Goal: Task Accomplishment & Management: Use online tool/utility

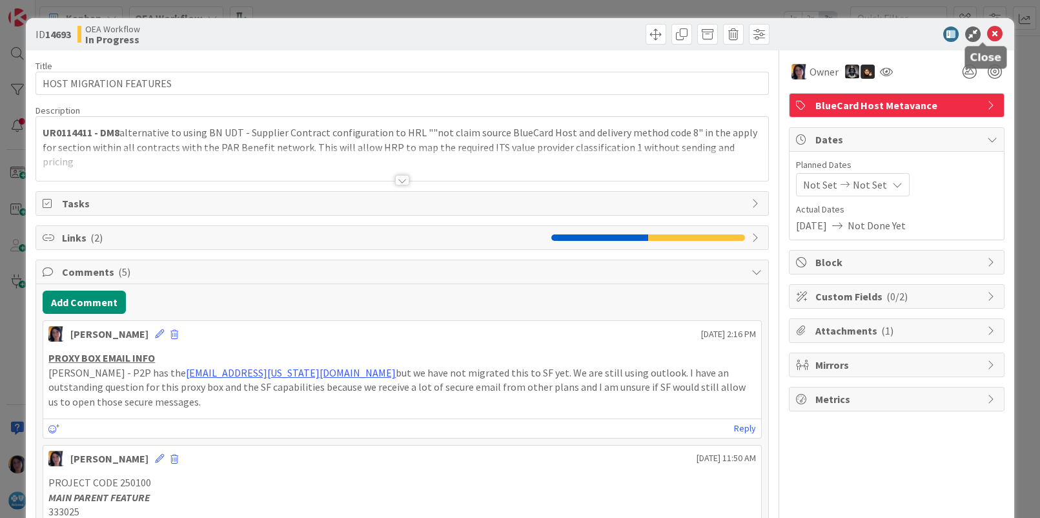
click at [987, 30] on icon at bounding box center [994, 33] width 15 height 15
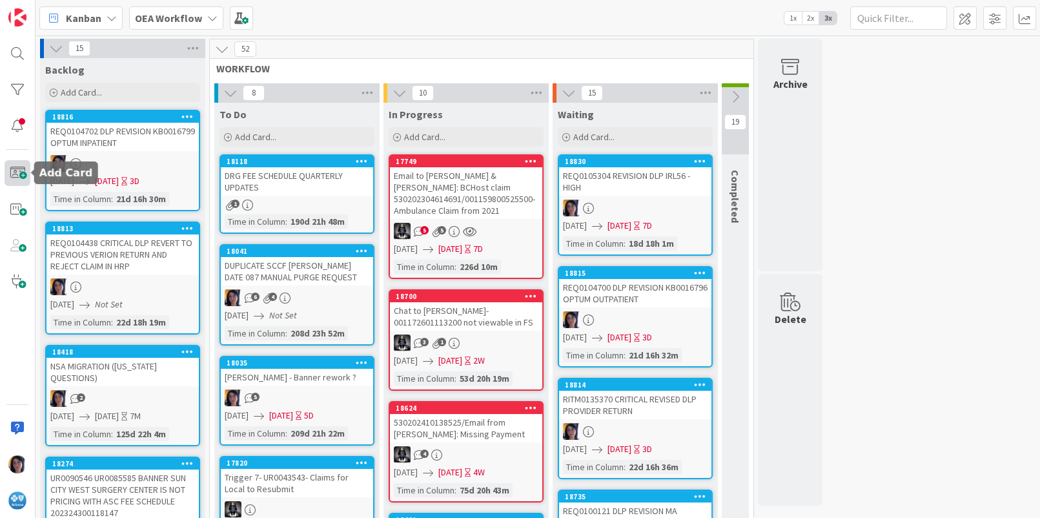
click at [22, 178] on span at bounding box center [18, 173] width 26 height 26
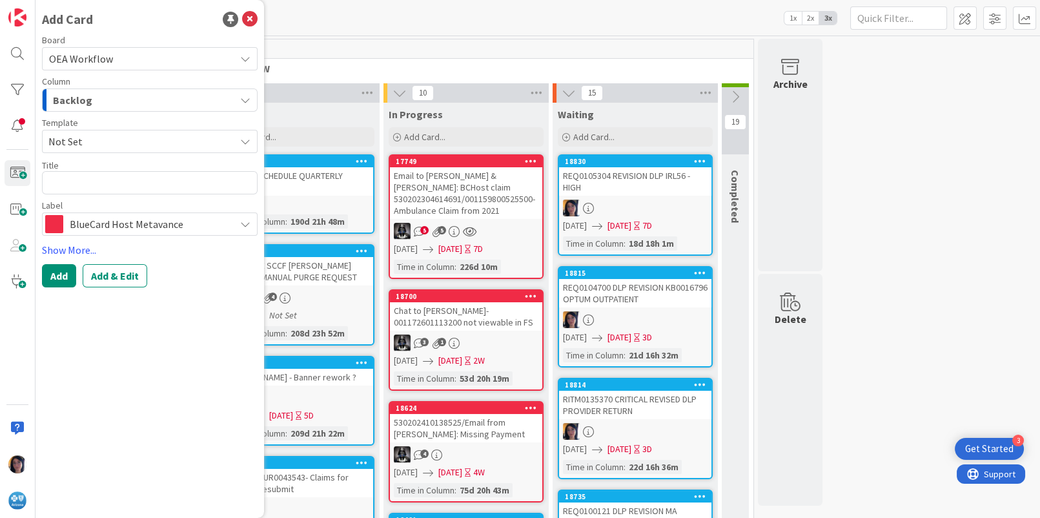
click at [110, 225] on span "BlueCard Host Metavance" at bounding box center [149, 224] width 159 height 18
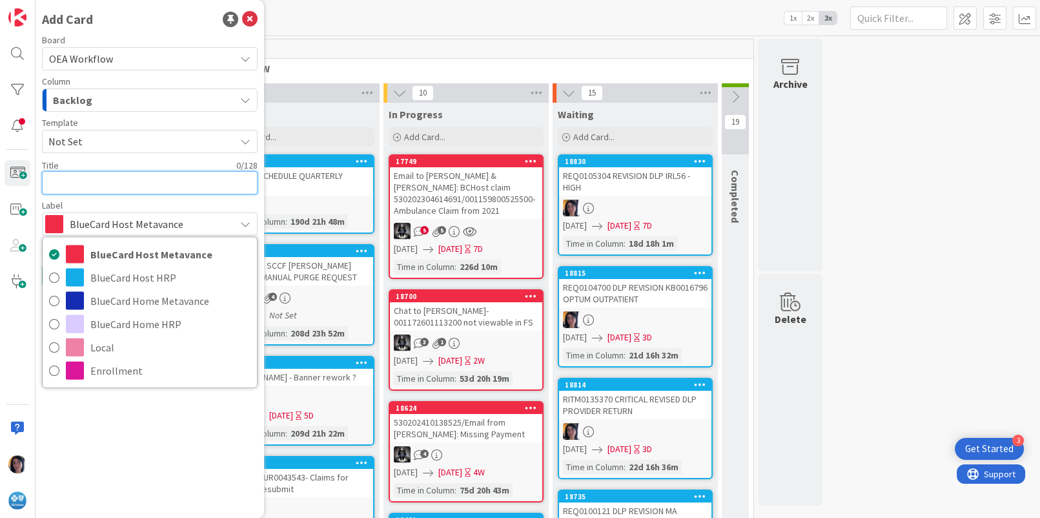
click at [110, 178] on textarea at bounding box center [150, 182] width 216 height 23
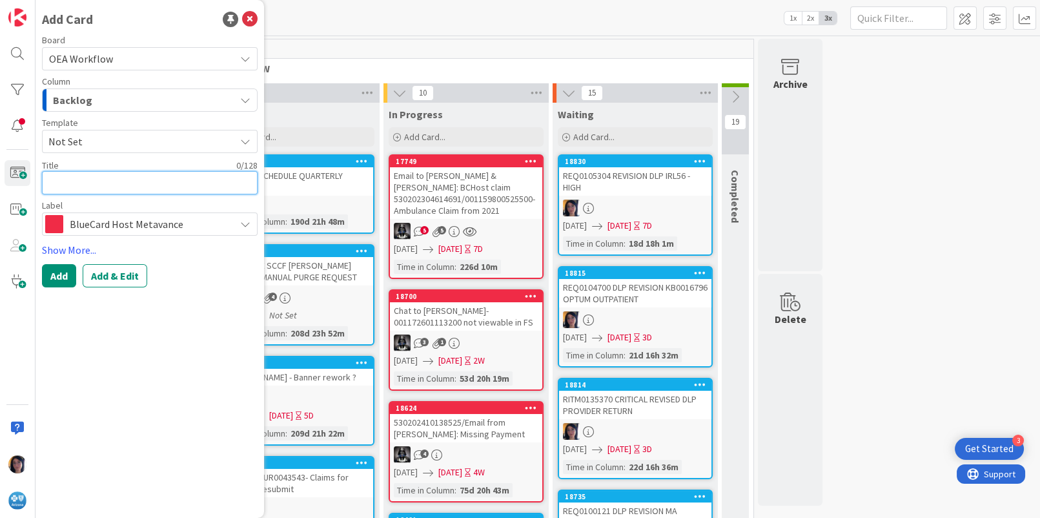
click at [89, 182] on textarea at bounding box center [150, 182] width 216 height 23
paste textarea "Host MV Recovery change to recoup under $35.00"
type textarea "x"
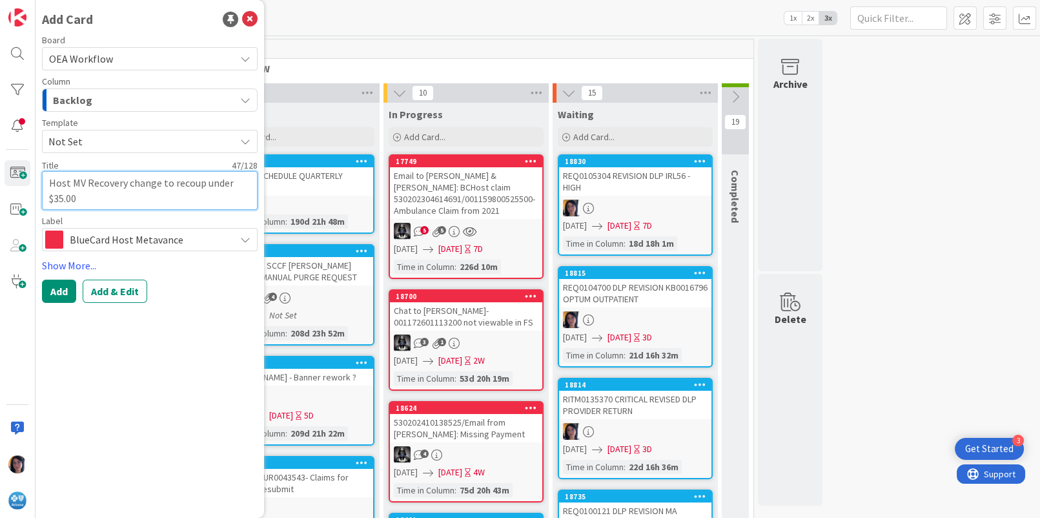
type textarea "Host MV Recovery change to recoup under $35.00"
click at [48, 180] on textarea "Host MV Recovery change to recoup under $35.00" at bounding box center [150, 190] width 216 height 39
paste textarea "UR0121143"
type textarea "x"
type textarea "UR0121143Host MV Recovery change to recoup under $35.00"
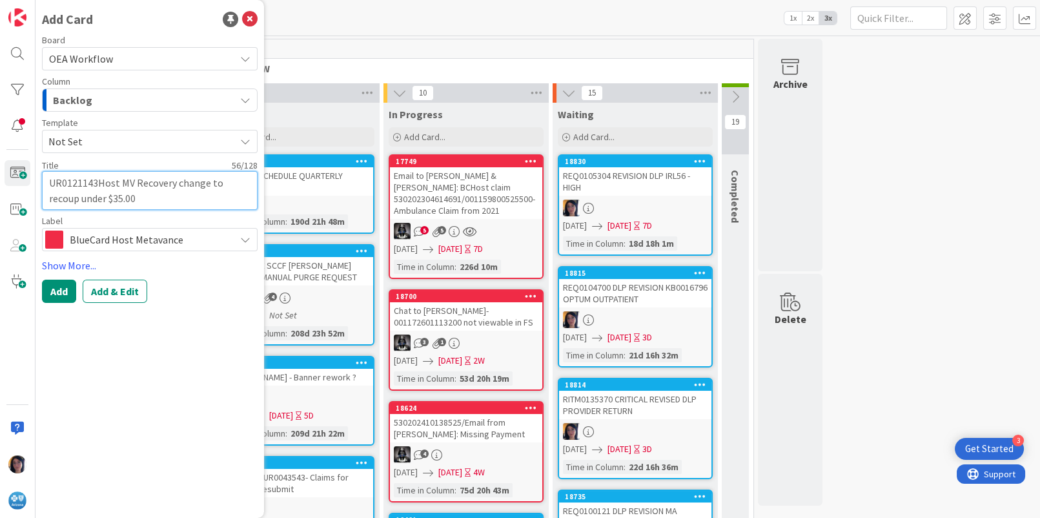
type textarea "x"
type textarea "UR0121143 Host MV Recovery change to recoup under $35.00"
click at [96, 98] on div "Backlog" at bounding box center [142, 100] width 185 height 21
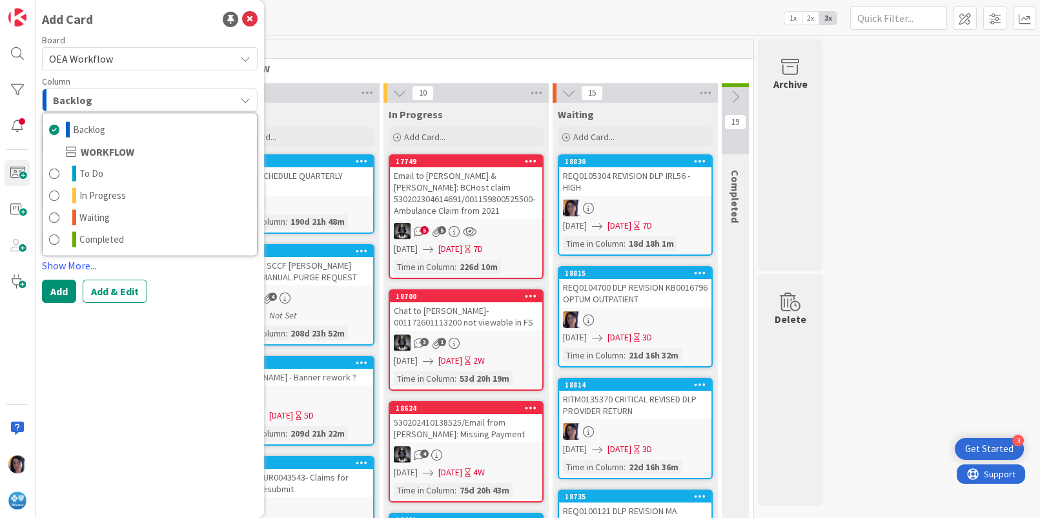
click at [104, 52] on span "OEA Workflow" at bounding box center [81, 58] width 64 height 13
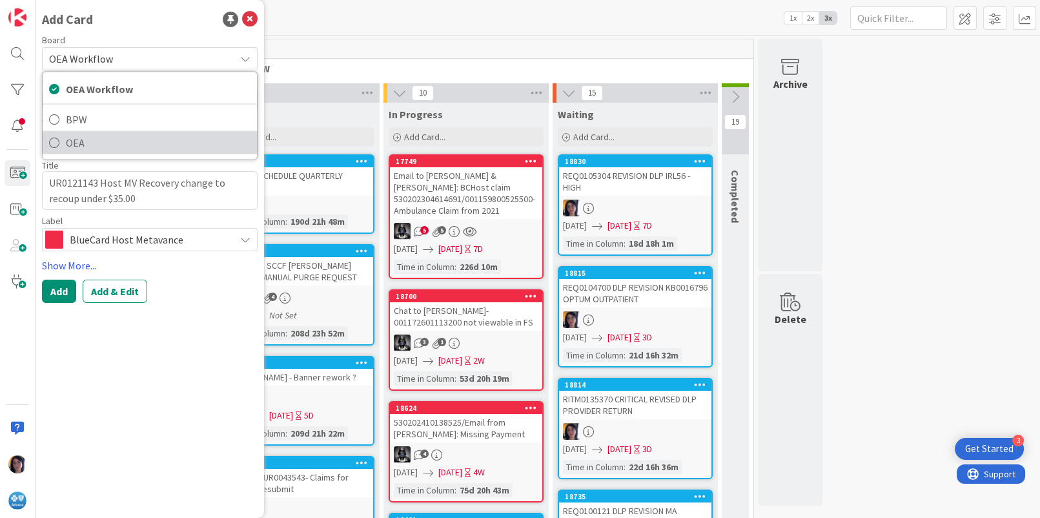
click at [77, 141] on span "OEA" at bounding box center [158, 142] width 185 height 19
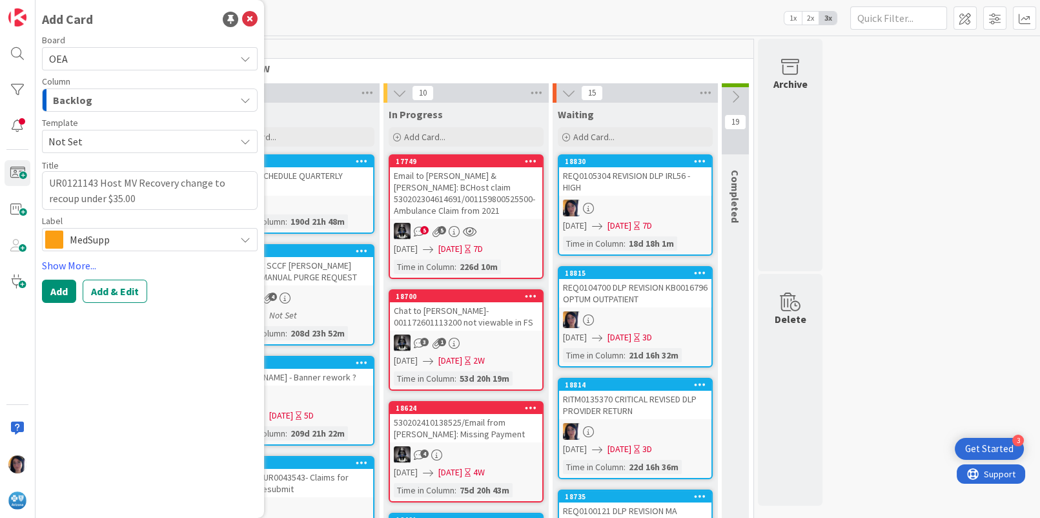
click at [77, 104] on span "Backlog" at bounding box center [72, 100] width 39 height 17
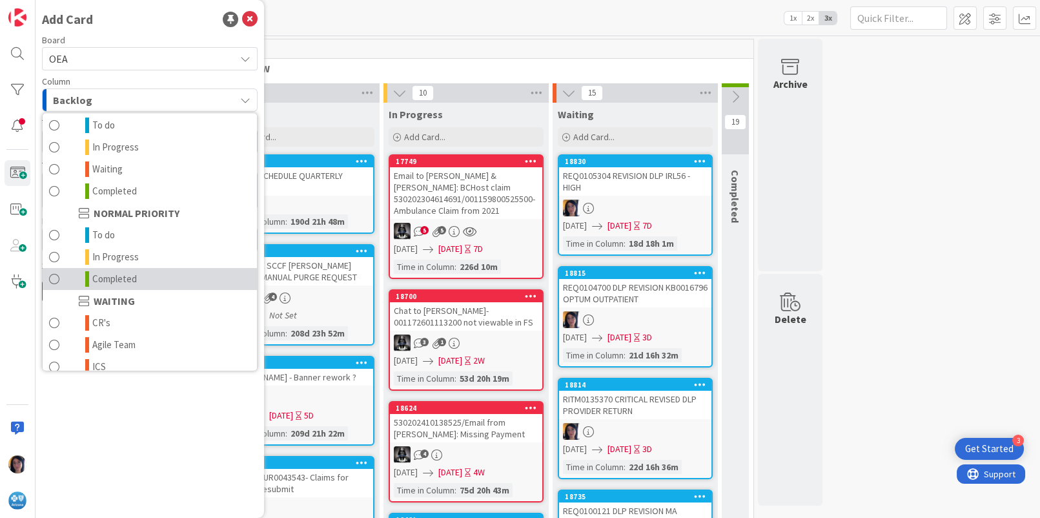
scroll to position [126, 0]
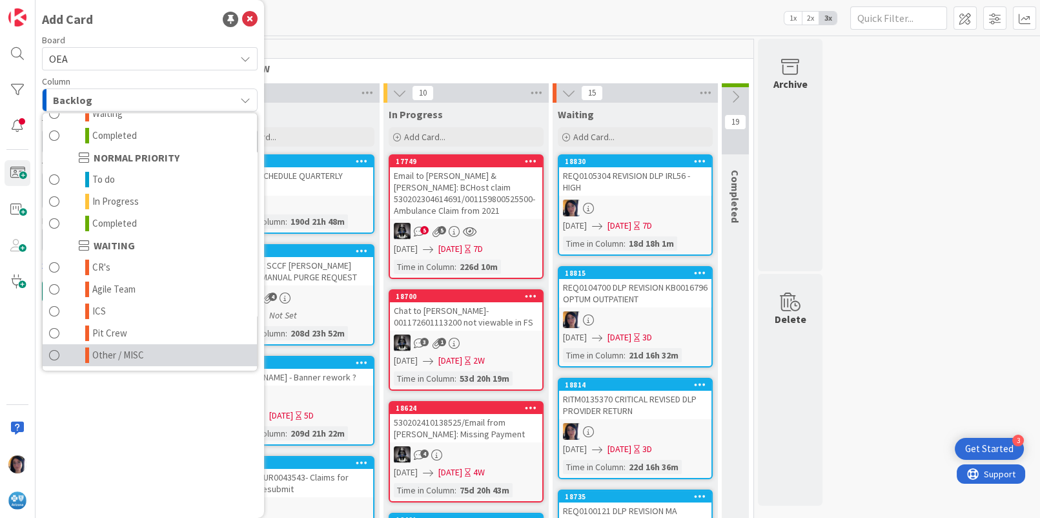
click at [112, 350] on span "Other / MISC" at bounding box center [118, 354] width 52 height 15
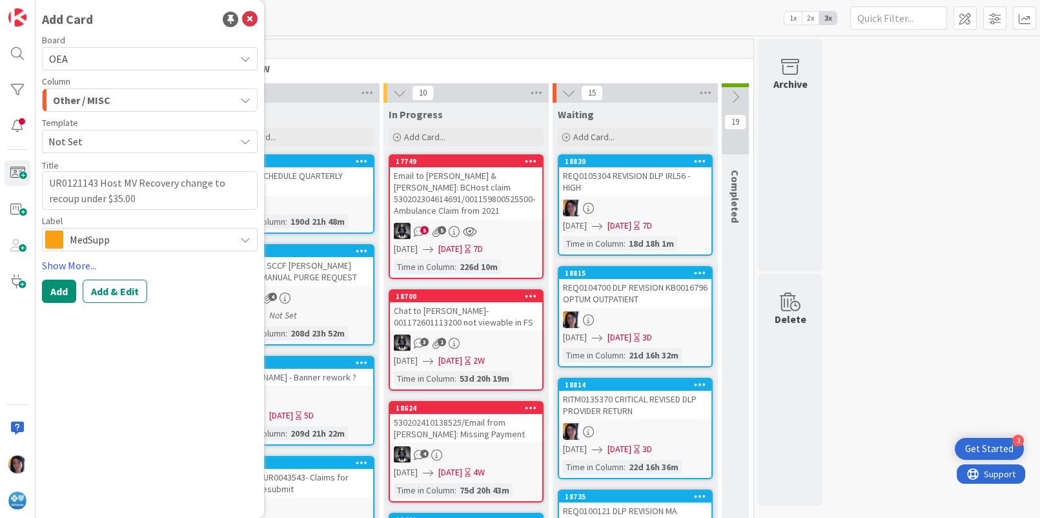
click at [88, 100] on span "Other / MISC" at bounding box center [81, 100] width 57 height 17
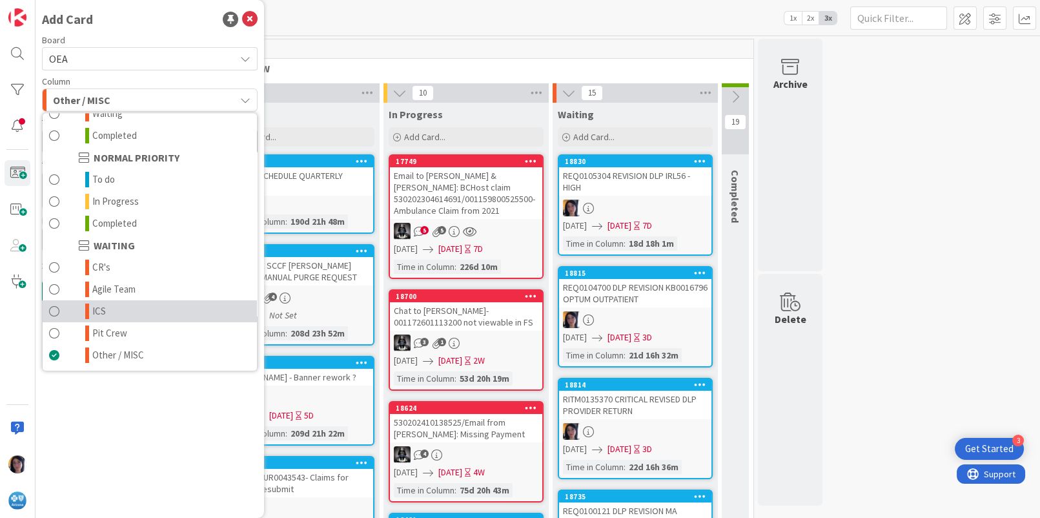
click at [103, 305] on span "ICS" at bounding box center [99, 310] width 14 height 15
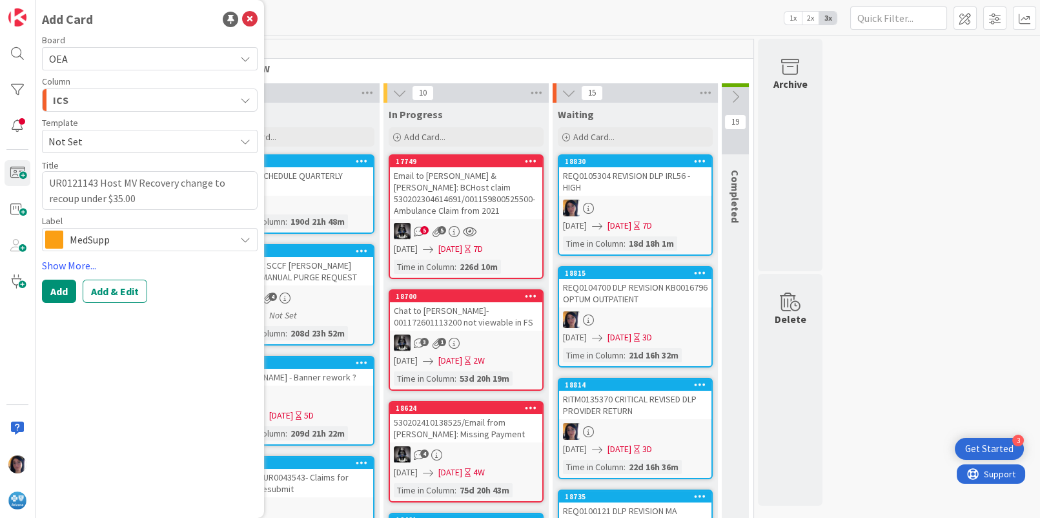
click at [93, 242] on span "MedSupp" at bounding box center [149, 240] width 159 height 18
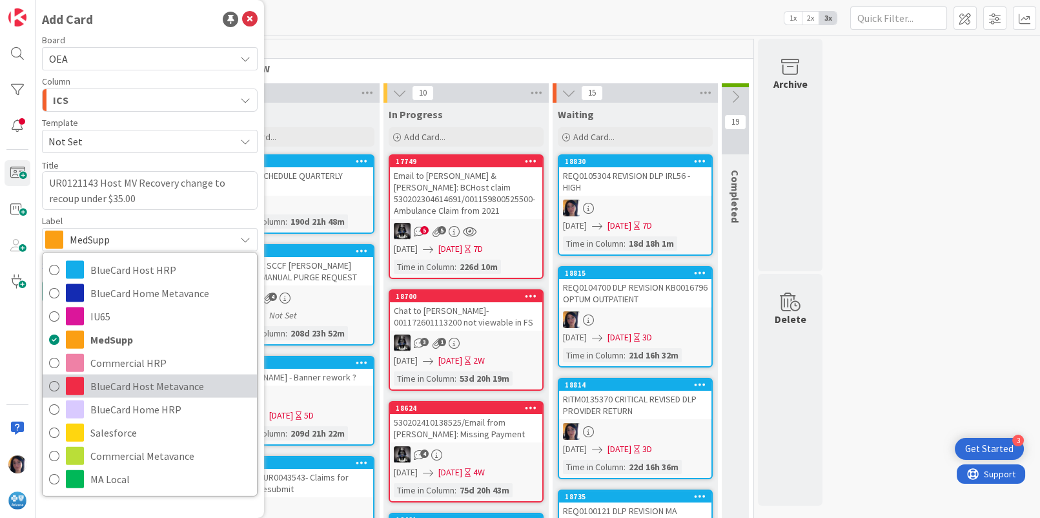
click at [112, 382] on span "BlueCard Host Metavance" at bounding box center [170, 385] width 160 height 19
type textarea "x"
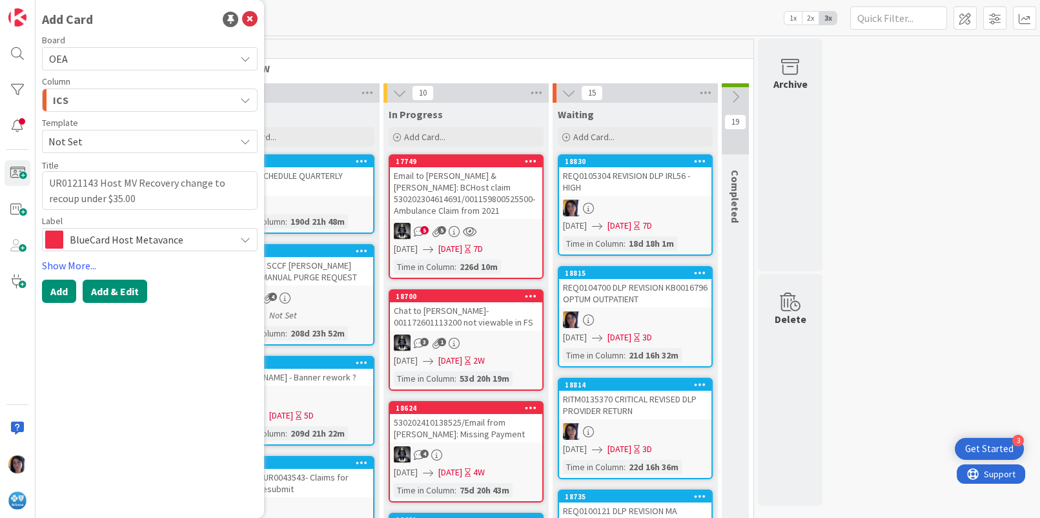
click at [108, 294] on button "Add & Edit" at bounding box center [115, 291] width 65 height 23
